Goal: Transaction & Acquisition: Purchase product/service

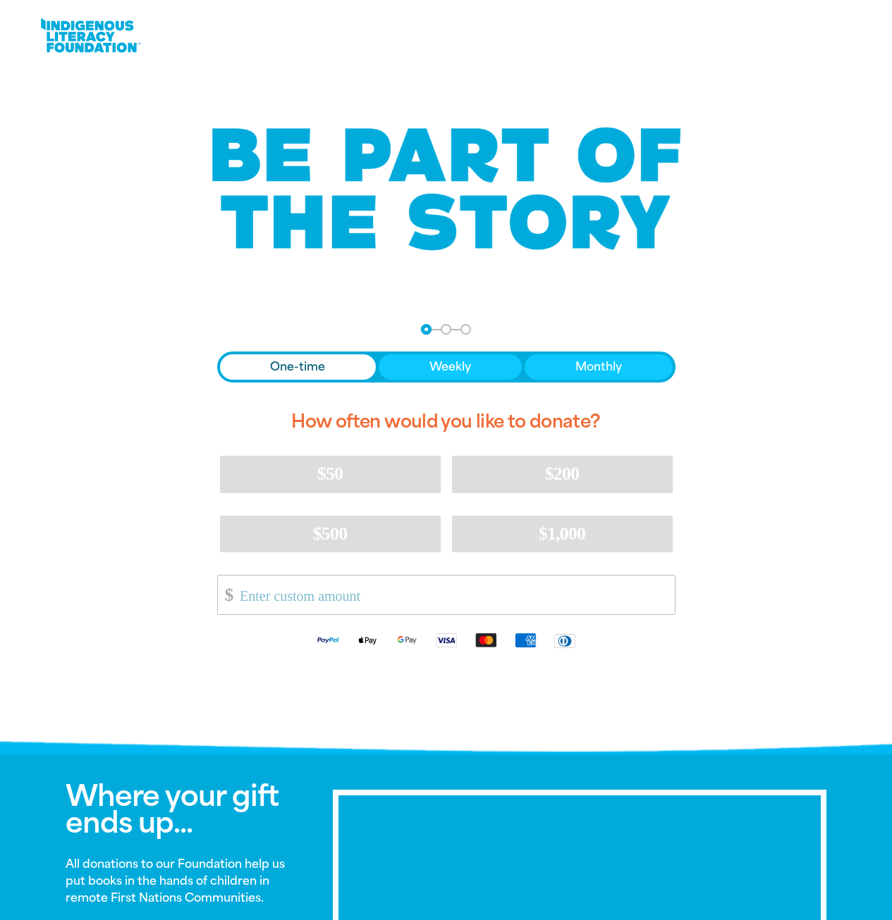
click at [332, 605] on input "Other Amount" at bounding box center [452, 595] width 444 height 39
click at [542, 476] on button "$200" at bounding box center [562, 474] width 221 height 37
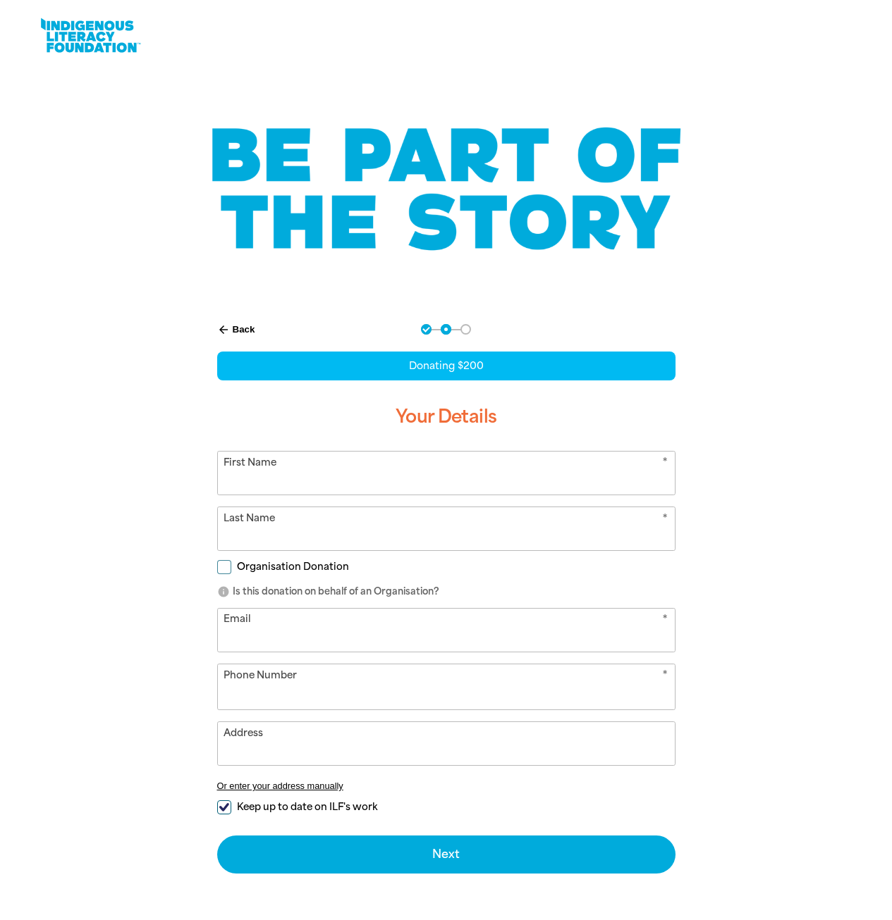
select select "AU"
click at [518, 480] on input "First Name" at bounding box center [446, 473] width 457 height 43
type input "[PERSON_NAME]"
type input "0413 112 325"
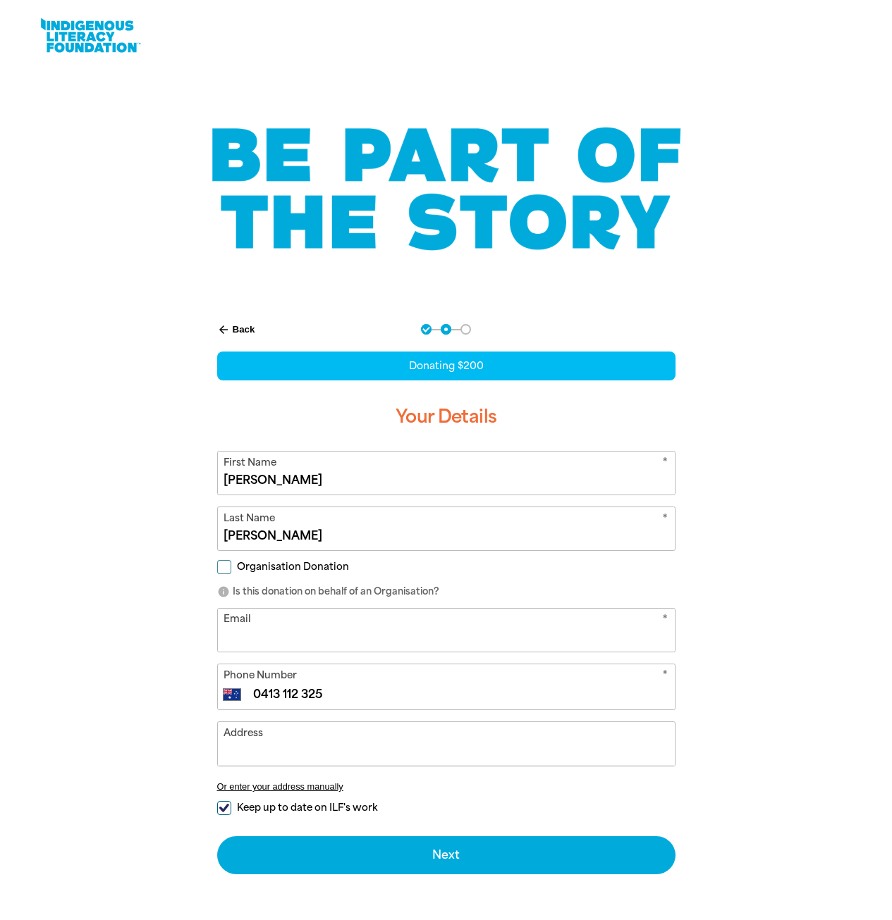
click at [335, 571] on span "Organisation Donation" at bounding box center [293, 566] width 112 height 13
click at [231, 571] on input "Organisation Donation" at bounding box center [224, 567] width 14 height 14
checkbox input "true"
select select "AU"
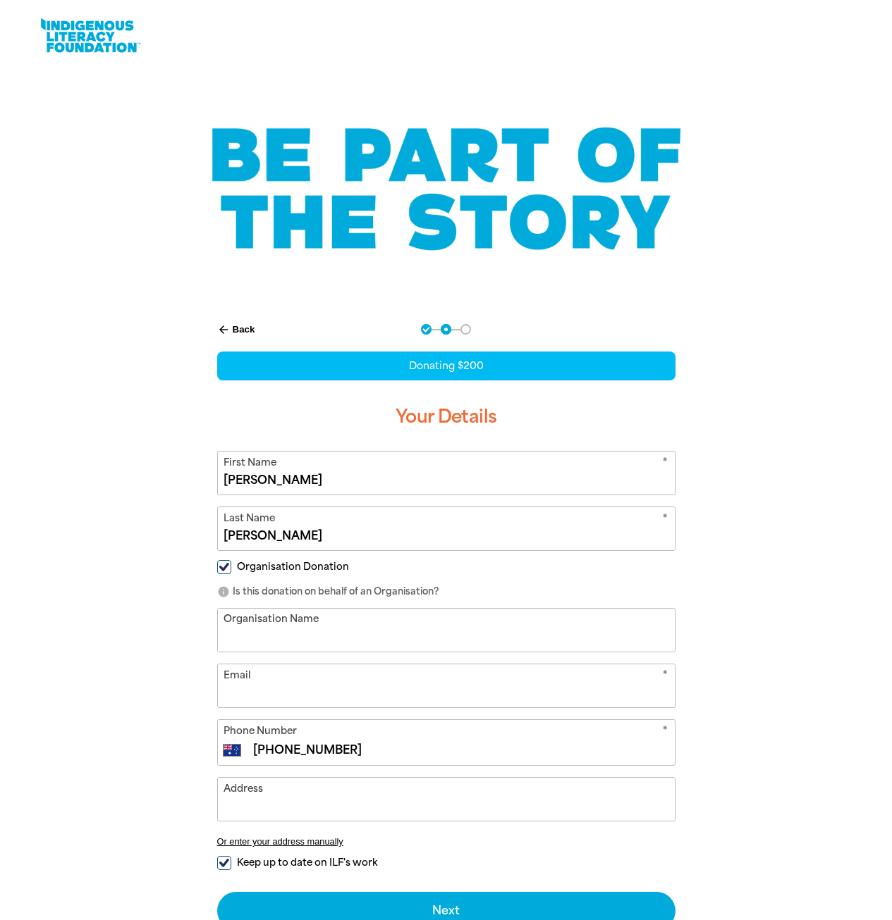
click at [326, 633] on input "Organisation Name" at bounding box center [446, 630] width 457 height 43
type input "Beach Energy"
type input "[PERSON_NAME][EMAIL_ADDRESS][DOMAIN_NAME]"
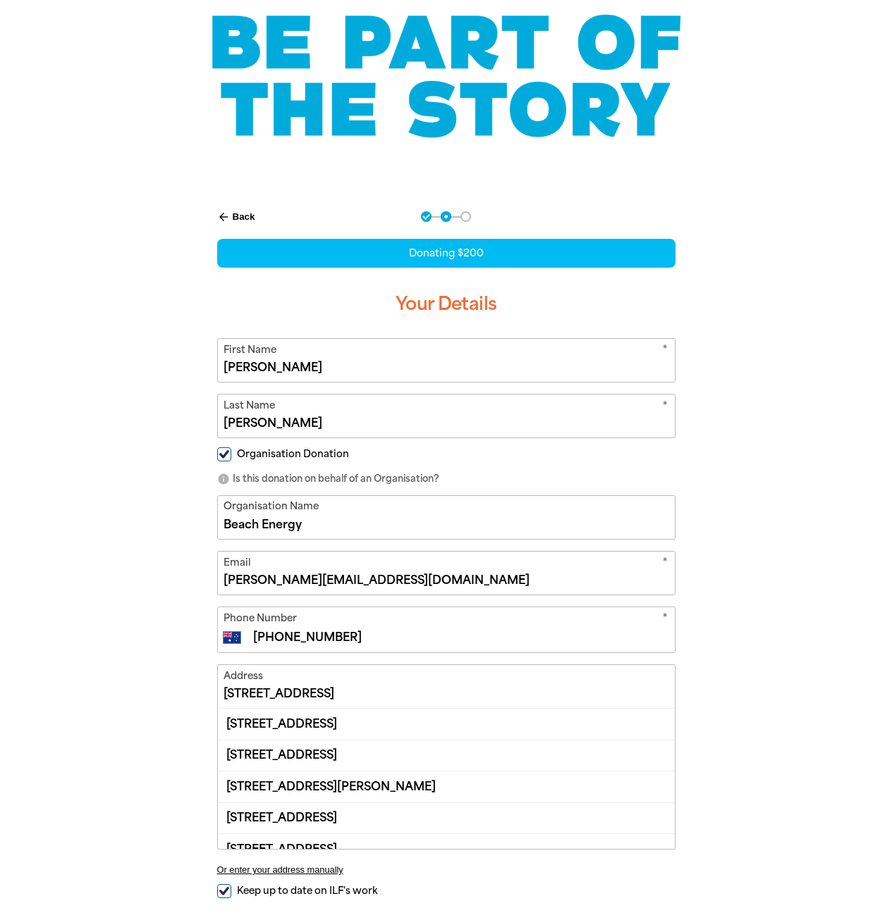
scroll to position [114, 0]
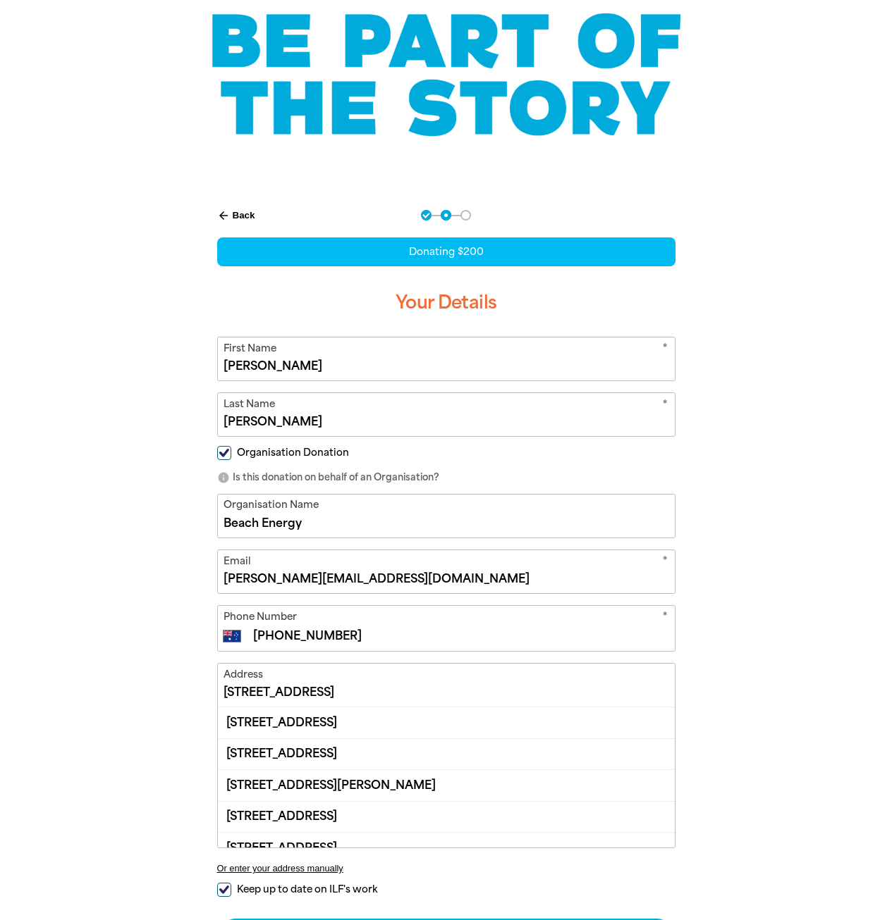
click at [329, 685] on input "[STREET_ADDRESS]" at bounding box center [446, 685] width 457 height 43
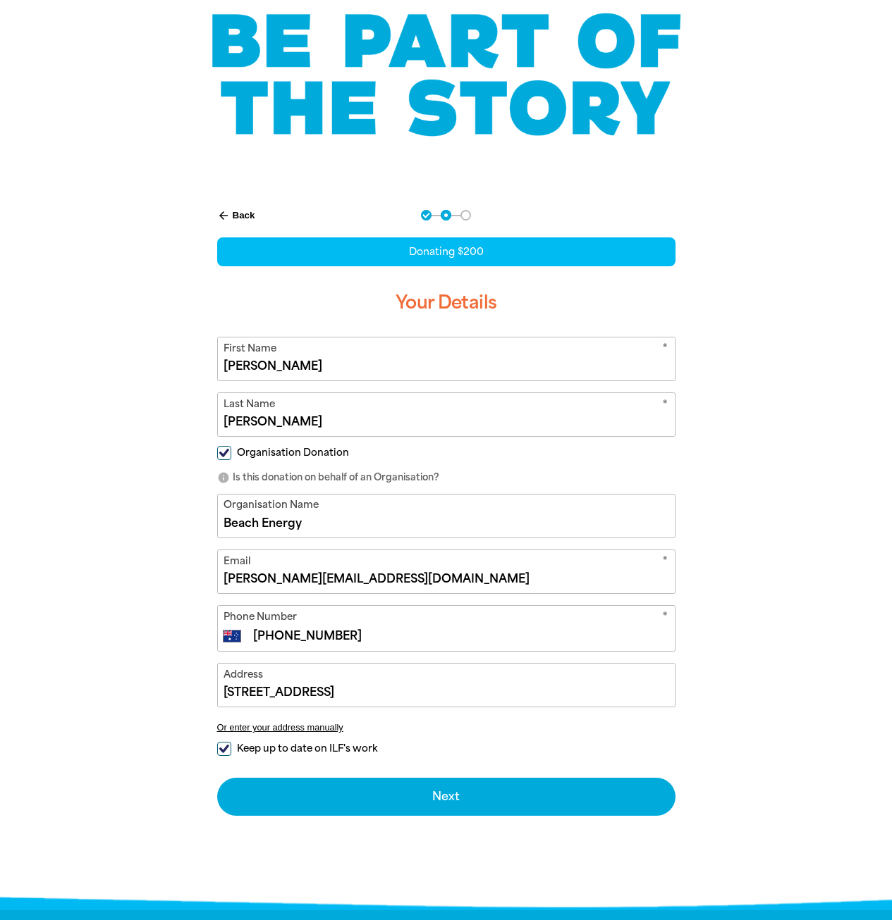
click at [757, 570] on div "arrow_back Back Step 1 Step 2 Step 3 Donating $200 Your Details * First Name [P…" at bounding box center [446, 547] width 846 height 711
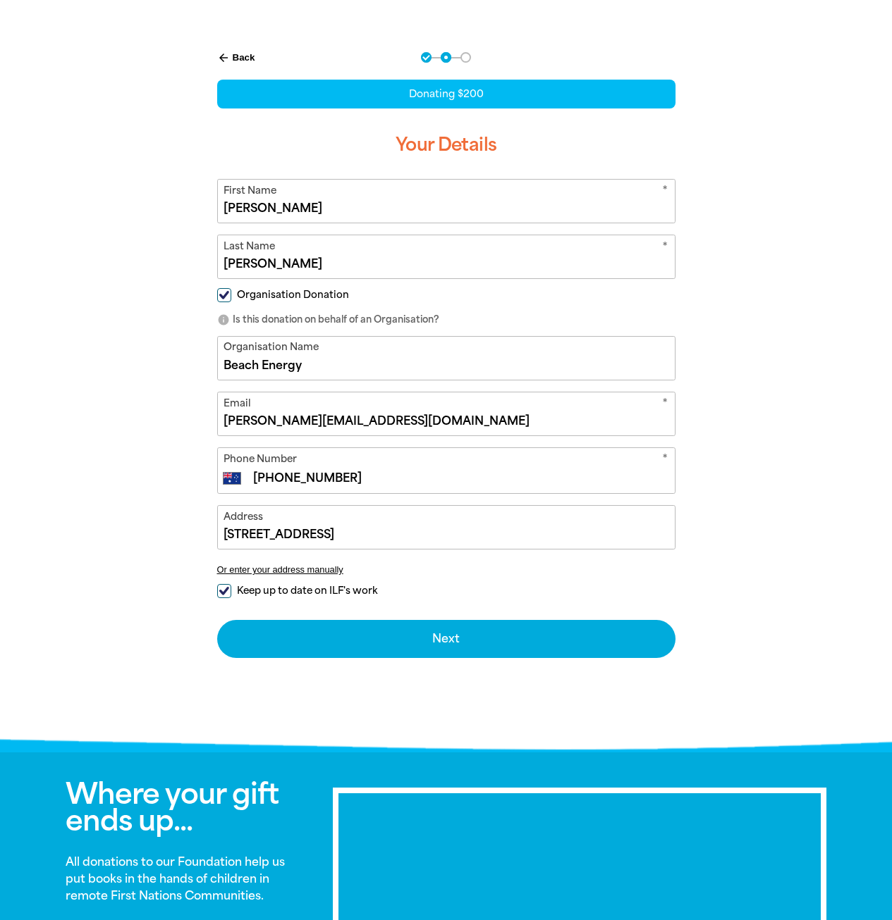
scroll to position [299, 0]
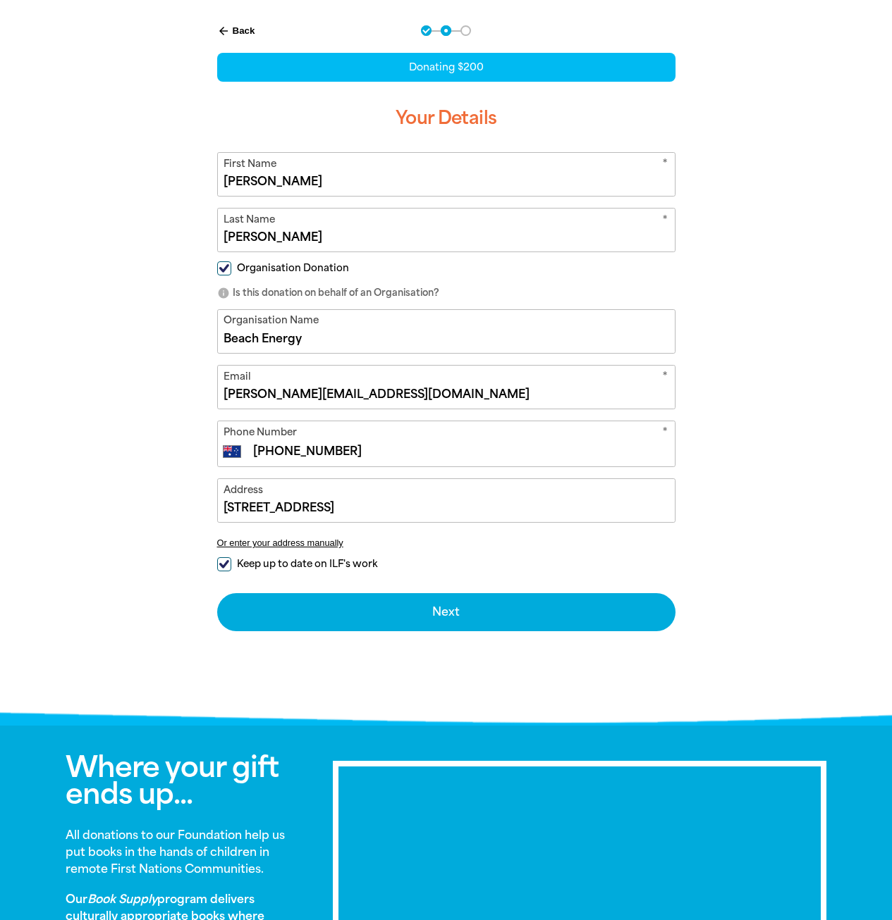
click at [360, 501] on input "[STREET_ADDRESS]" at bounding box center [446, 500] width 457 height 43
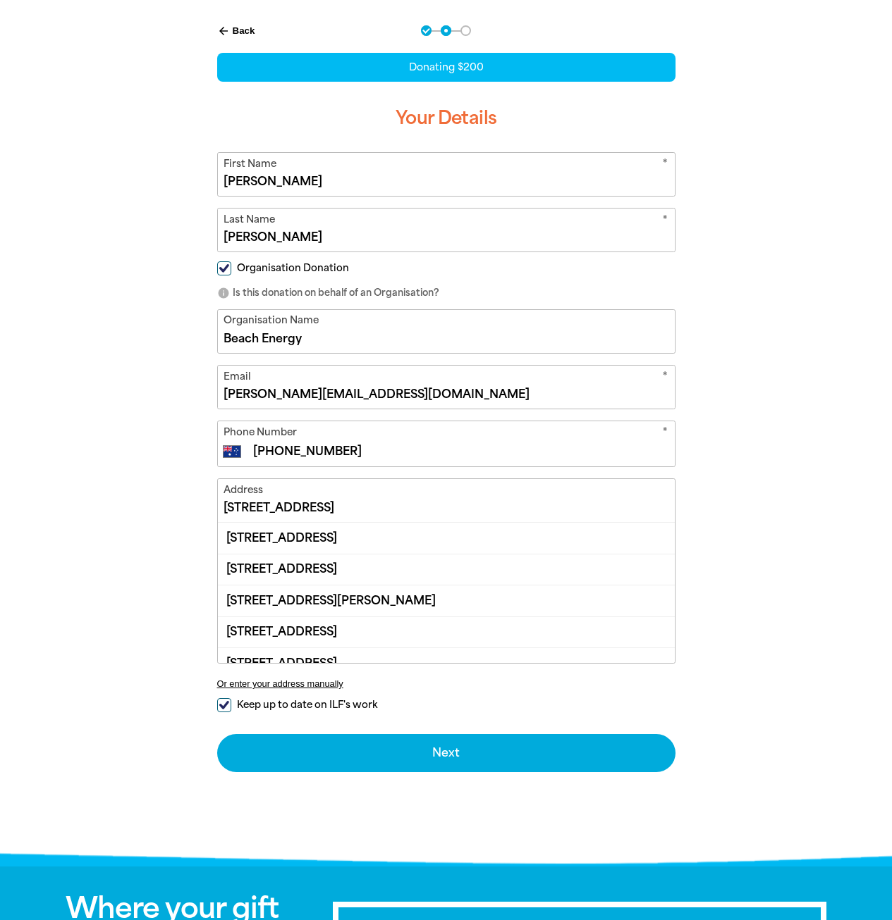
click at [410, 629] on div "[STREET_ADDRESS]" at bounding box center [446, 632] width 457 height 31
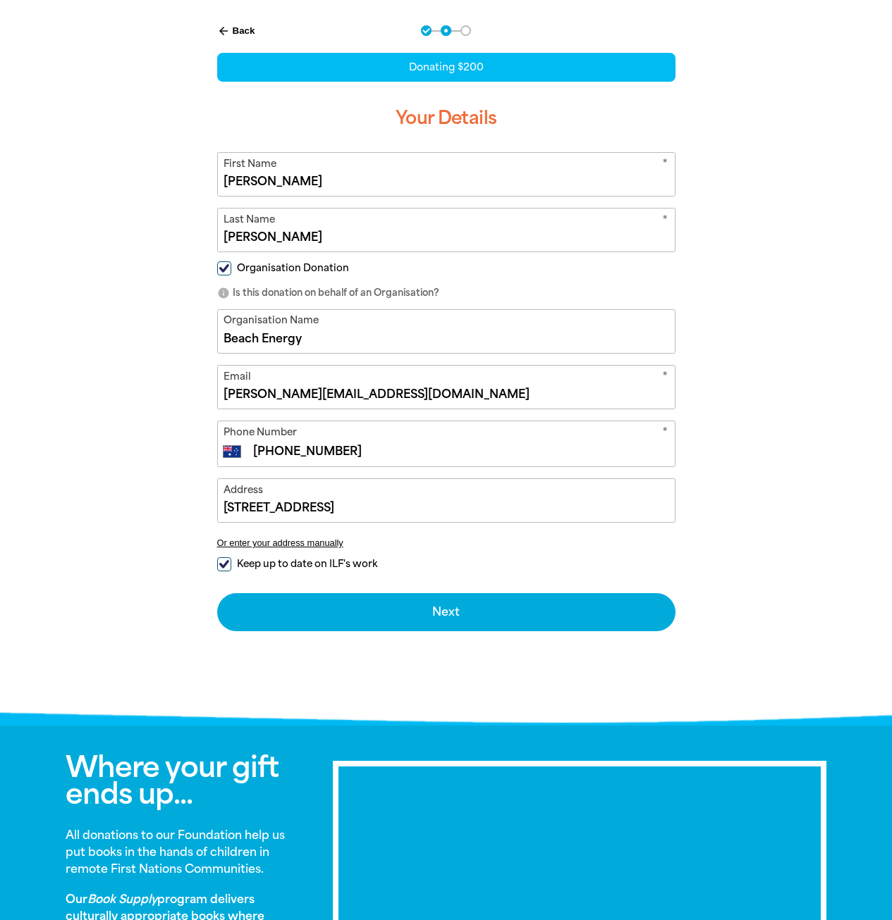
type input "[STREET_ADDRESS]"
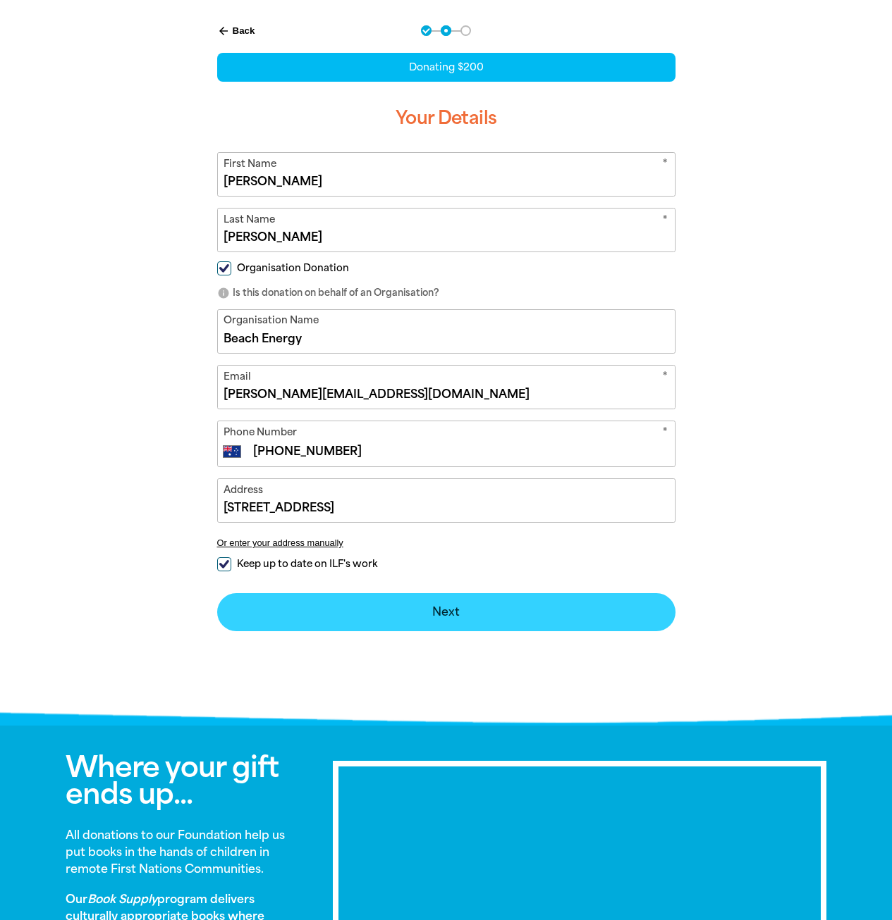
click at [423, 610] on button "Next chevron_right" at bounding box center [446, 612] width 458 height 38
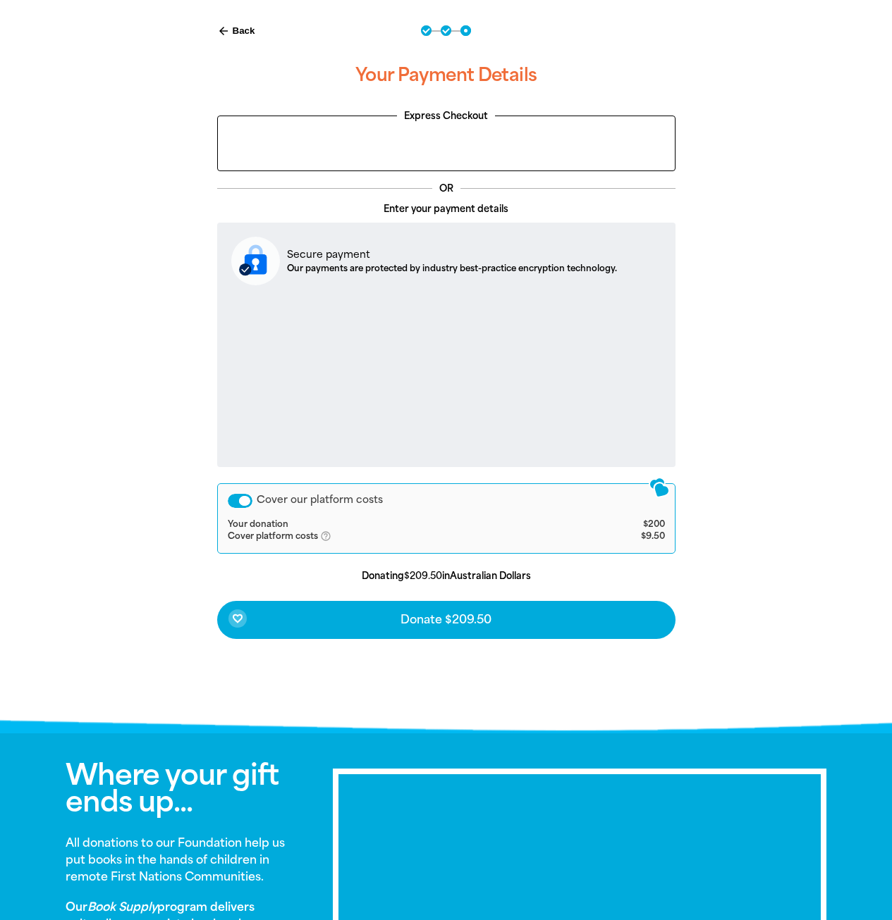
click at [240, 498] on div "Cover our platform costs" at bounding box center [240, 501] width 25 height 14
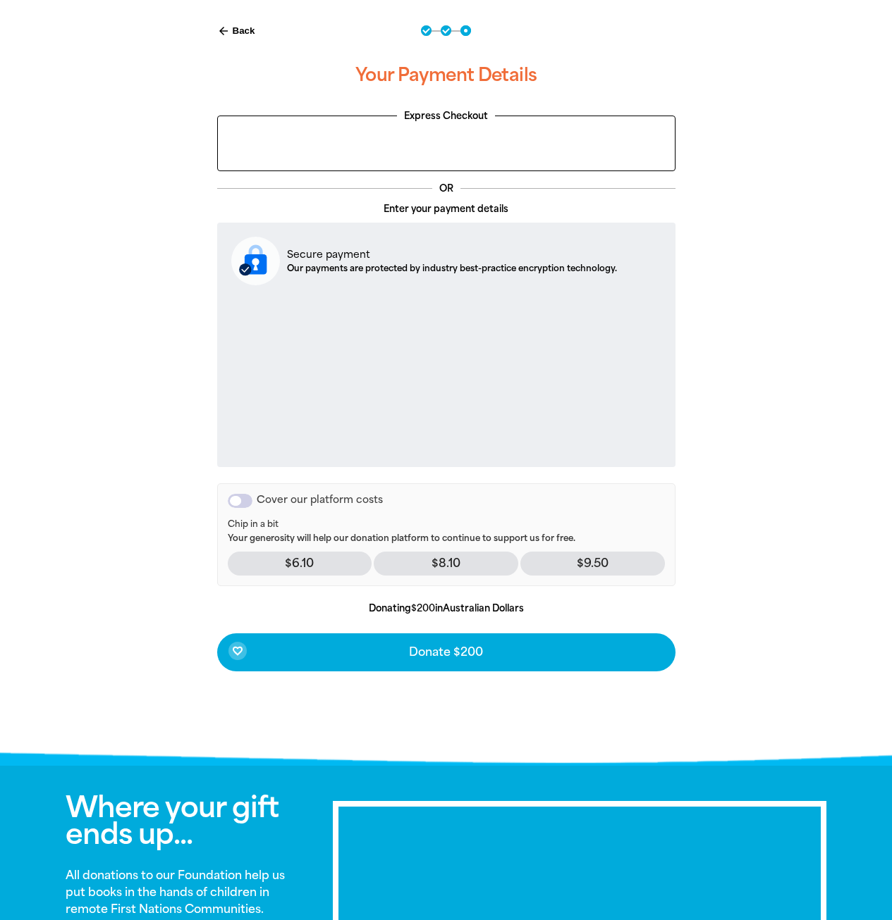
scroll to position [295, 0]
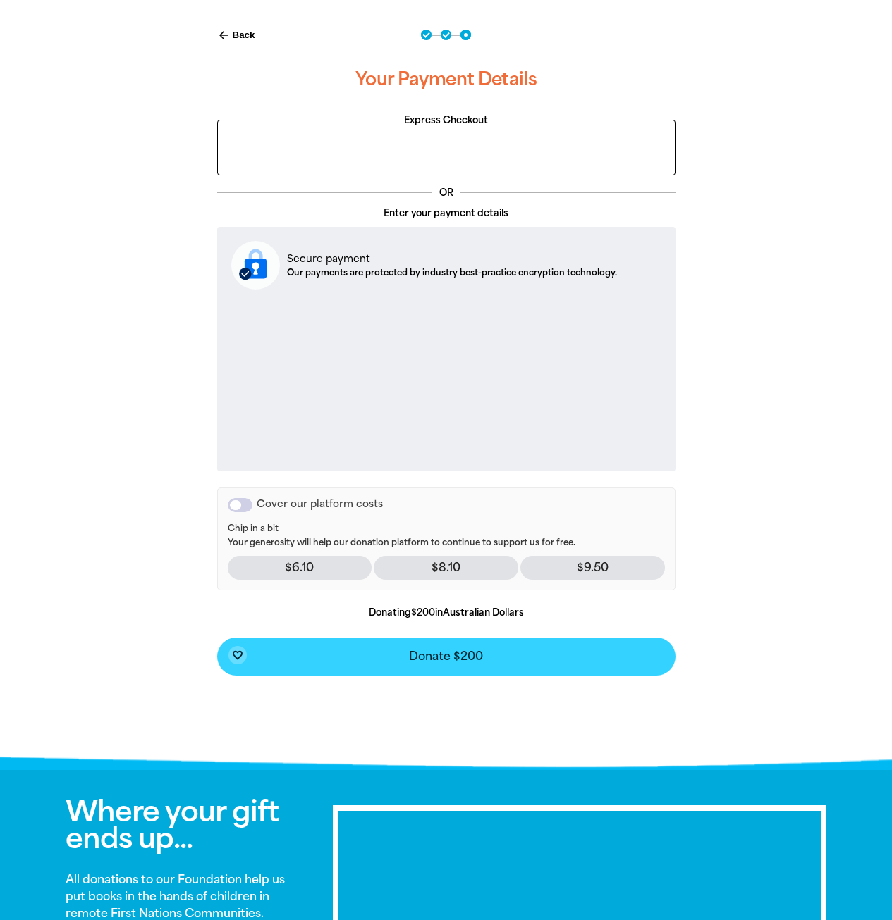
click at [522, 651] on button "favorite_border Donate $200" at bounding box center [446, 657] width 458 height 38
